Goal: Information Seeking & Learning: Learn about a topic

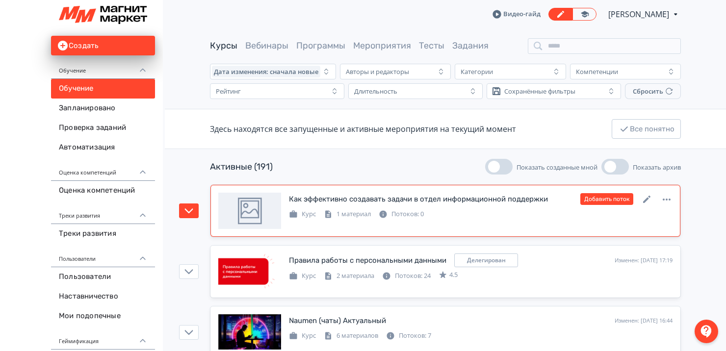
click at [313, 201] on div "Как эффективно создавать задачи в отдел информационной поддержки" at bounding box center [418, 199] width 259 height 11
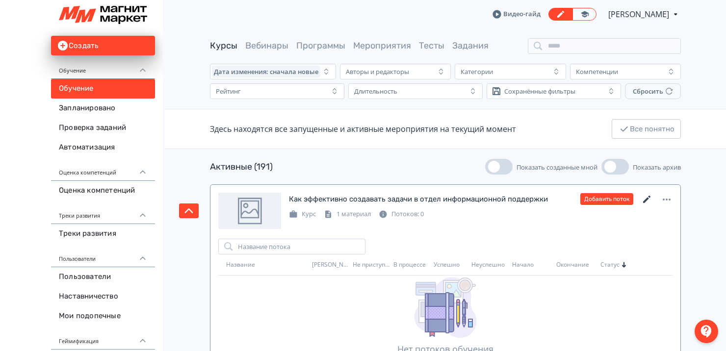
click at [650, 197] on icon at bounding box center [647, 200] width 12 height 12
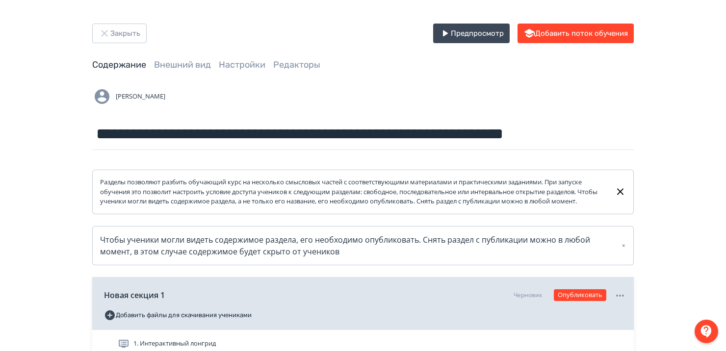
scroll to position [123, 0]
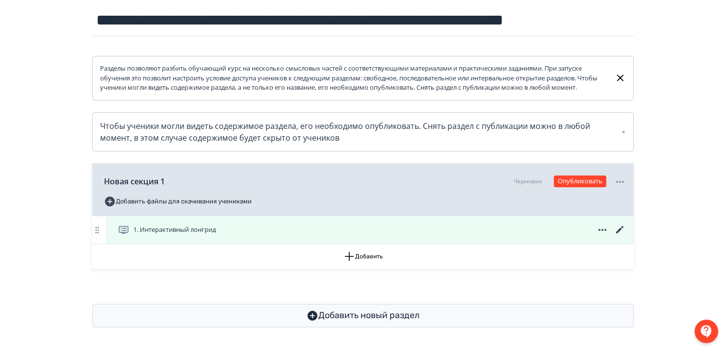
click at [208, 226] on span "1. Интерактивный лонгрид" at bounding box center [174, 230] width 82 height 10
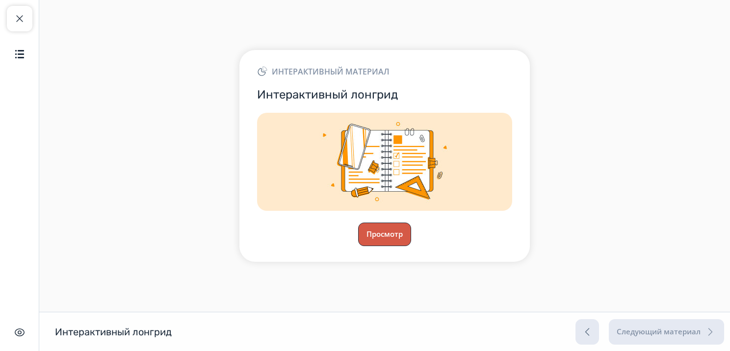
click at [382, 243] on button "Просмотр" at bounding box center [384, 235] width 53 height 24
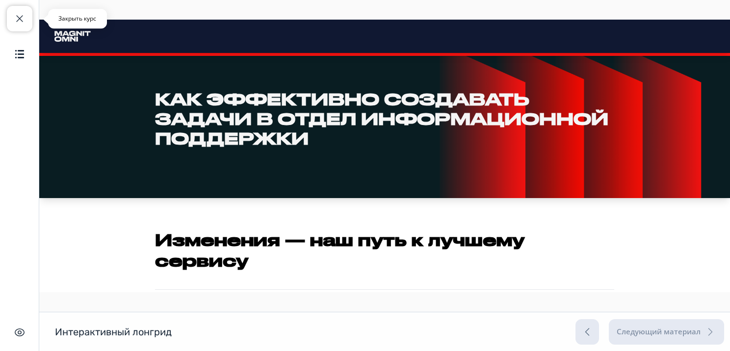
click at [16, 25] on button "Закрыть курс" at bounding box center [20, 19] width 26 height 26
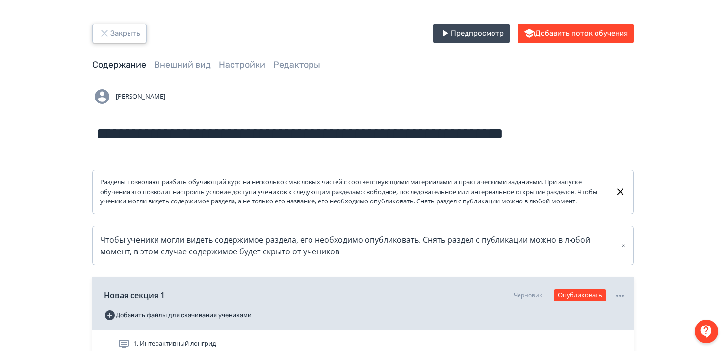
click at [106, 35] on icon "button" at bounding box center [104, 33] width 6 height 6
